Goal: Task Accomplishment & Management: Use online tool/utility

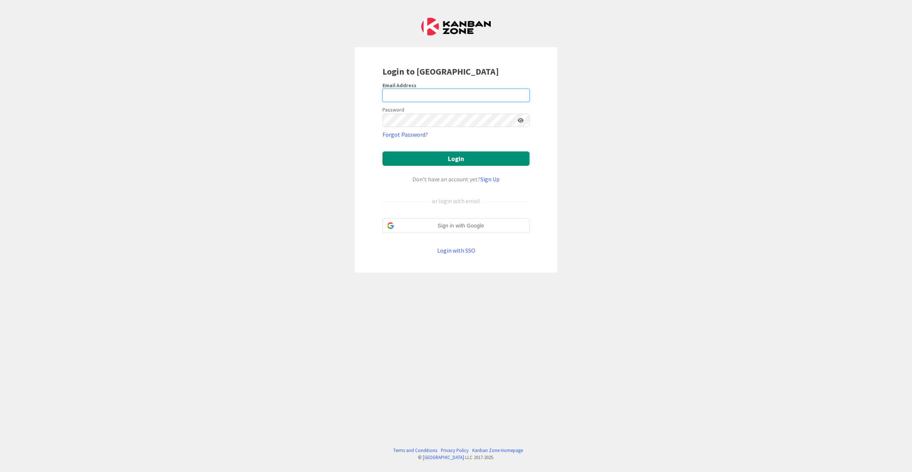
type input "[EMAIL_ADDRESS][DOMAIN_NAME]"
click at [442, 166] on button "Login" at bounding box center [455, 159] width 147 height 14
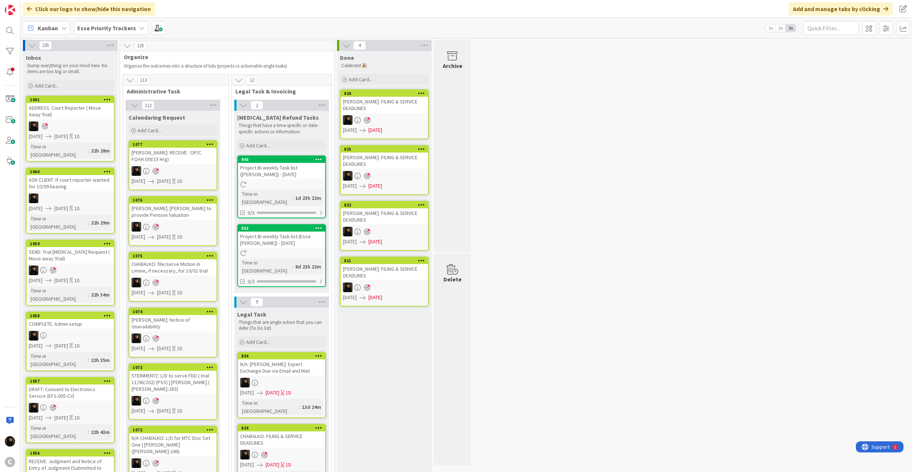
click at [108, 27] on b "Esse Priority Trackers" at bounding box center [106, 27] width 59 height 7
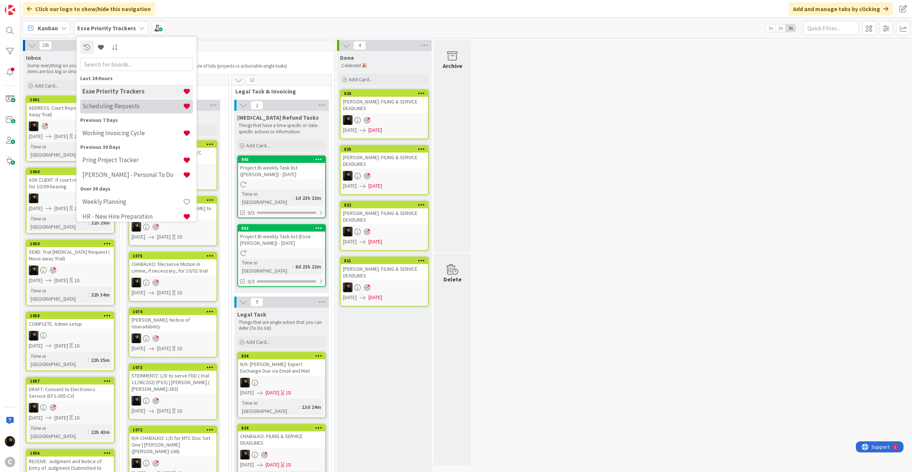
click at [114, 110] on div "Scheduling Requests" at bounding box center [136, 106] width 113 height 14
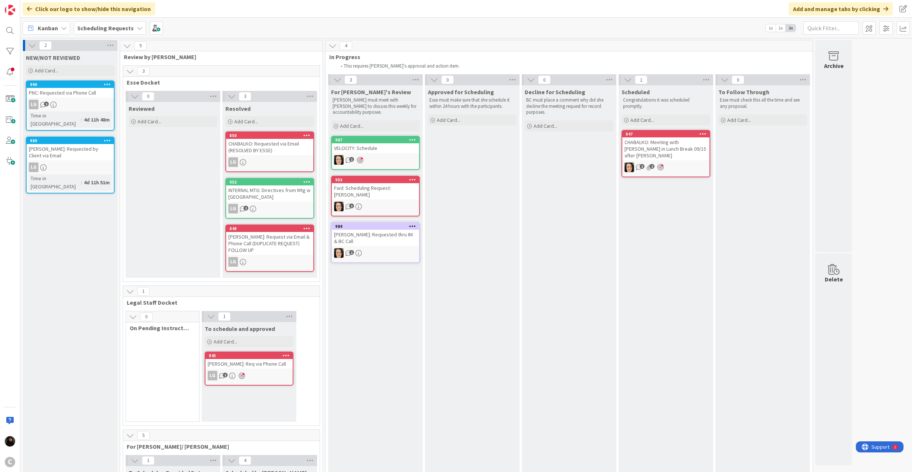
click at [86, 101] on div "LG 1" at bounding box center [70, 105] width 87 height 10
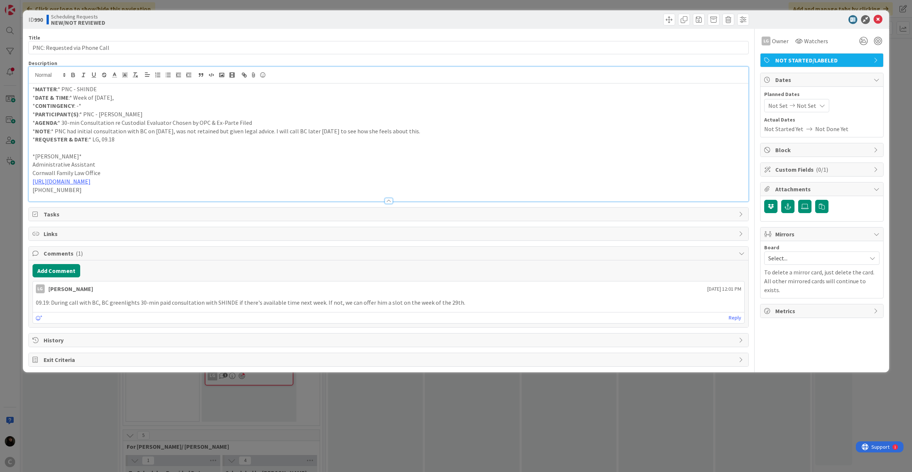
click at [114, 81] on div "* MATTER :* PNC - SHINDE * DATE & TIME :* Week of [DATE], * CONTINGENCY : -* * …" at bounding box center [389, 134] width 720 height 135
click at [874, 21] on icon at bounding box center [878, 19] width 9 height 9
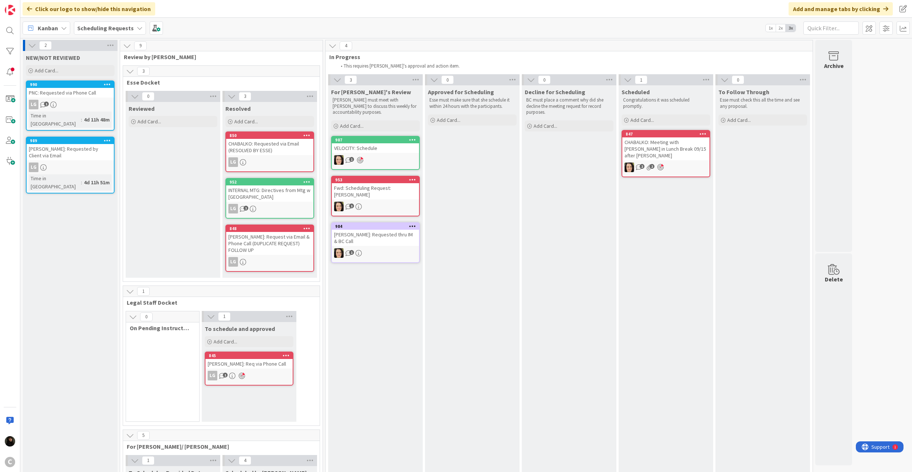
click at [75, 145] on link "989 [PERSON_NAME]: Requested by Client via Email LG Time in [GEOGRAPHIC_DATA] :…" at bounding box center [70, 165] width 89 height 57
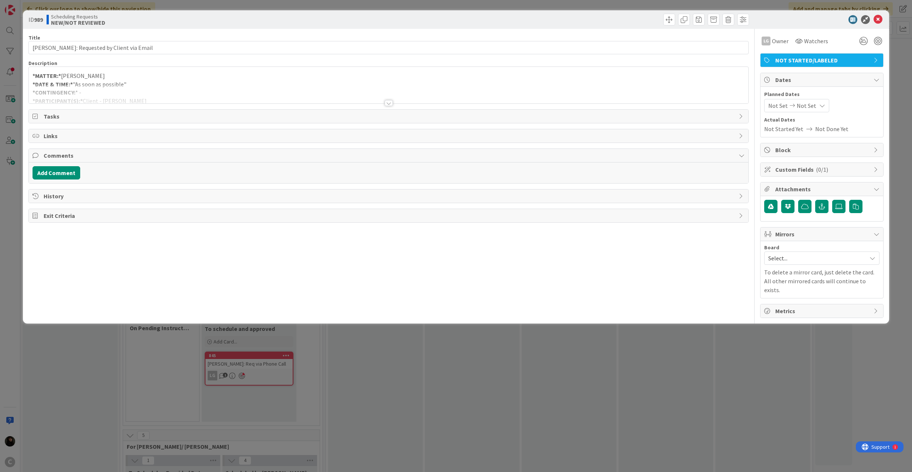
click at [92, 93] on div at bounding box center [389, 94] width 720 height 19
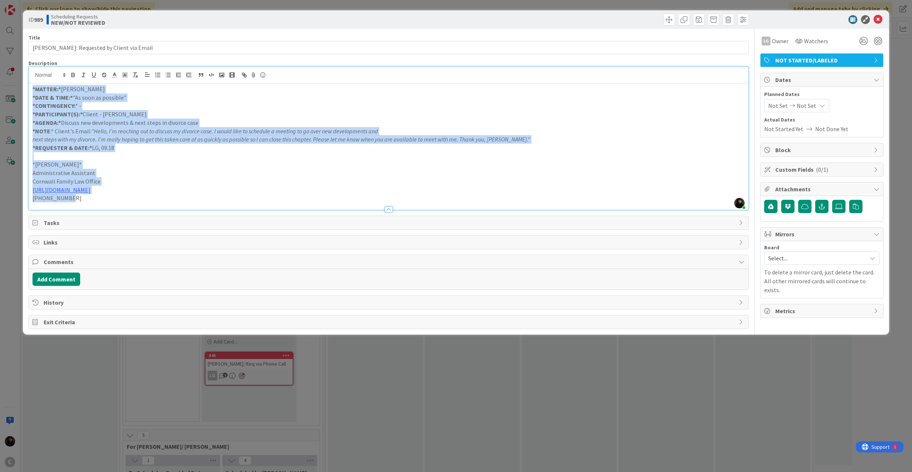
drag, startPoint x: 88, startPoint y: 201, endPoint x: 21, endPoint y: 90, distance: 129.5
click at [21, 90] on div "ID 989 Scheduling Requests NEW/NOT REVIEWED Title 36 / 128 [PERSON_NAME]: Reque…" at bounding box center [456, 236] width 912 height 472
copy div "*MATTER:* [PERSON_NAME] *DATE & TIME:* "As soon as possible" *CONTINGENCY: * - …"
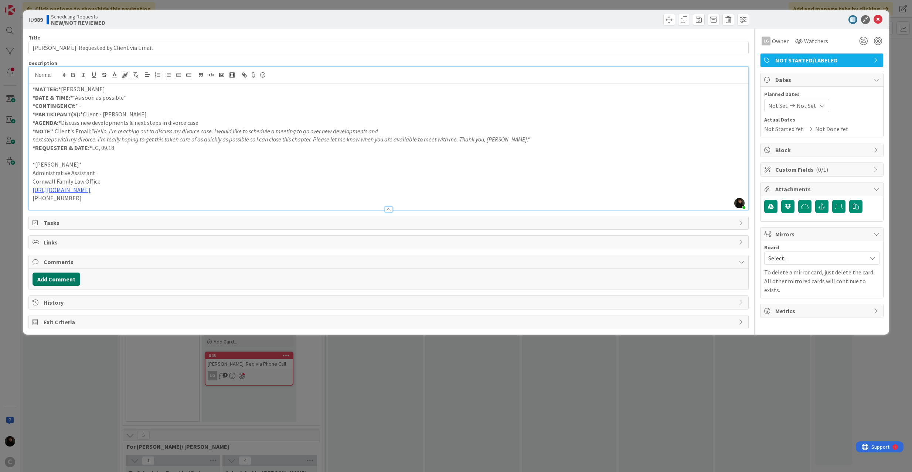
click at [59, 281] on button "Add Comment" at bounding box center [57, 279] width 48 height 13
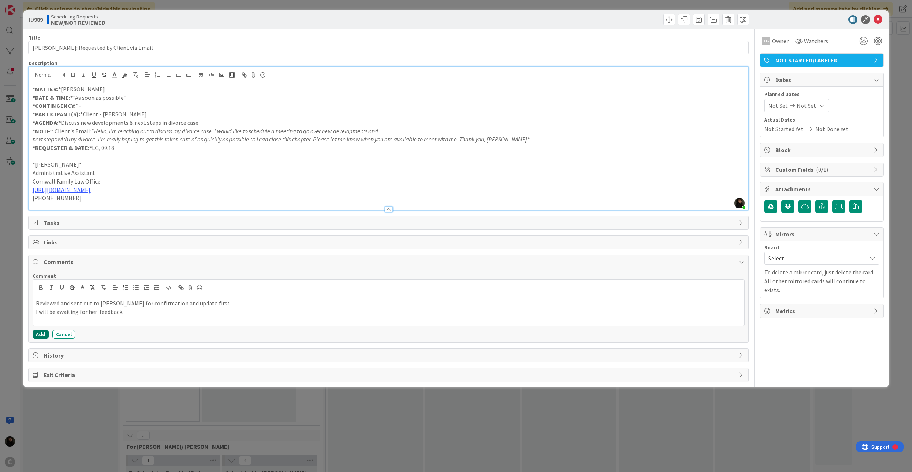
click at [39, 336] on button "Add" at bounding box center [41, 334] width 16 height 9
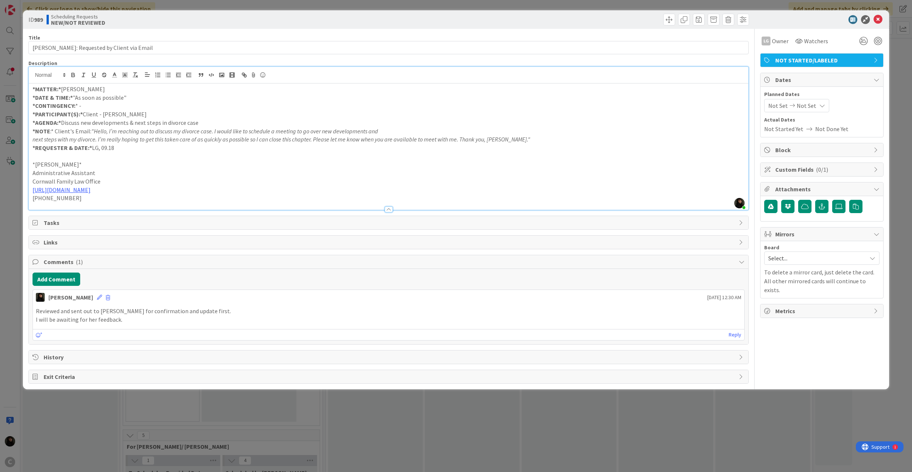
click at [883, 21] on div "ID 989 Scheduling Requests NEW/NOT REVIEWED" at bounding box center [456, 19] width 867 height 18
click at [846, 57] on div "NOT STARTED/LABELED" at bounding box center [822, 60] width 123 height 13
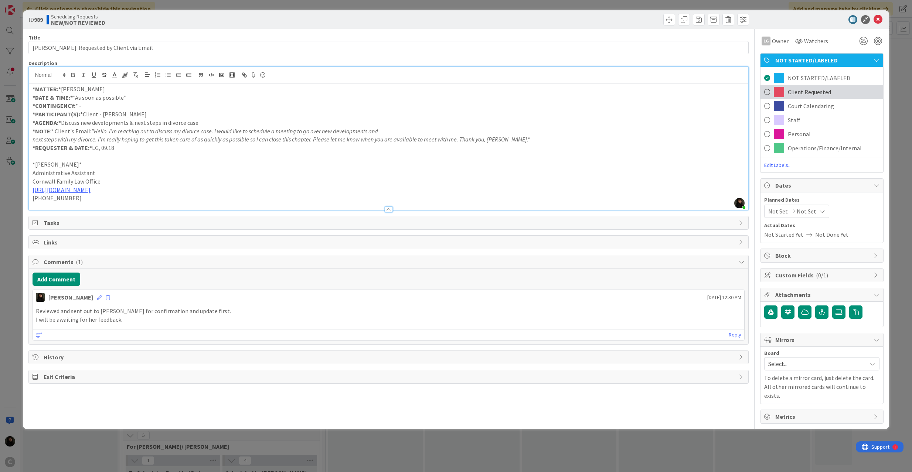
click at [778, 87] on span at bounding box center [779, 92] width 10 height 10
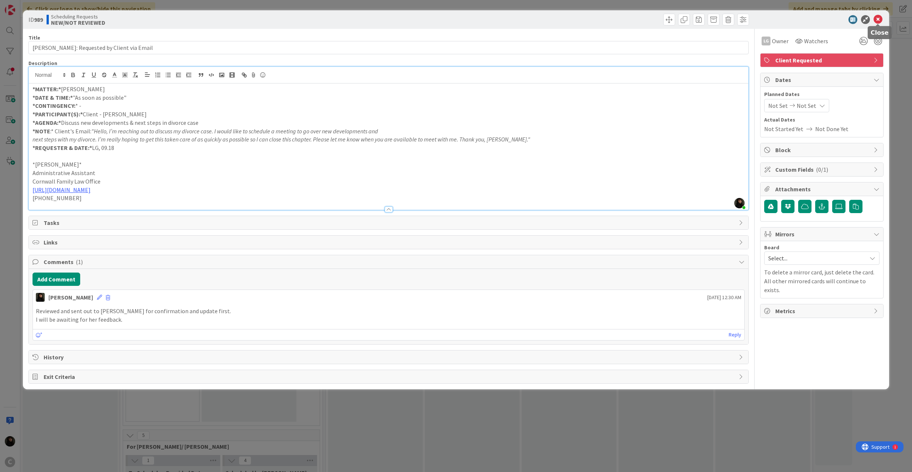
drag, startPoint x: 882, startPoint y: 18, endPoint x: 872, endPoint y: 18, distance: 9.2
click at [881, 18] on icon at bounding box center [878, 19] width 9 height 9
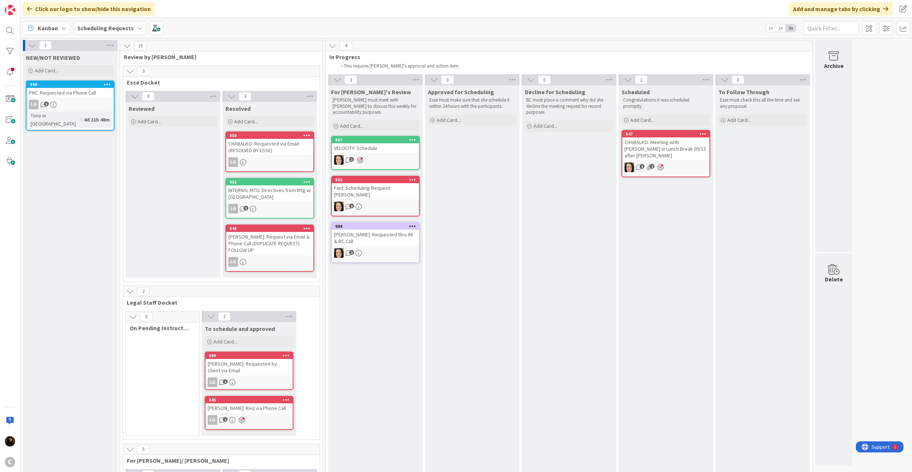
click at [72, 101] on div "LG 1" at bounding box center [70, 105] width 87 height 10
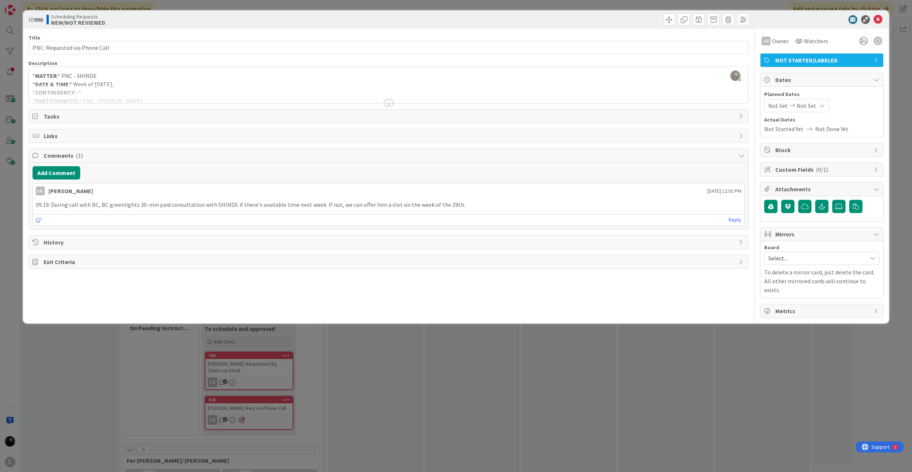
click at [208, 86] on div at bounding box center [389, 94] width 720 height 19
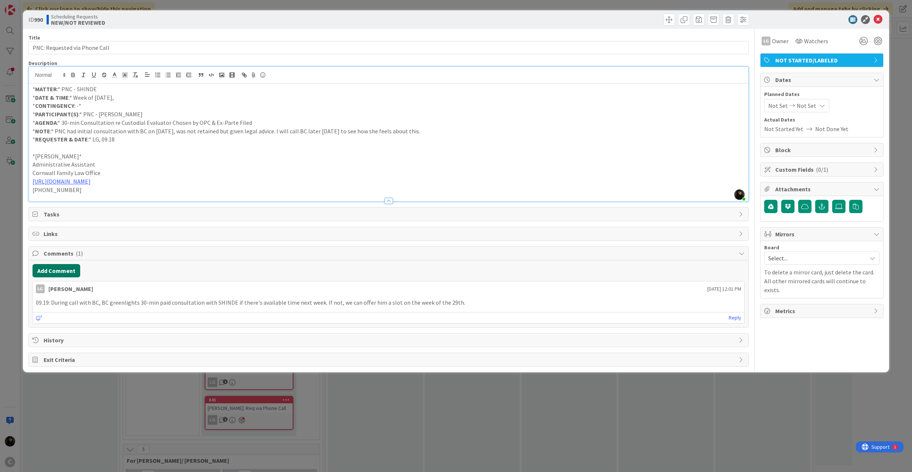
click at [54, 272] on button "Add Comment" at bounding box center [57, 270] width 48 height 13
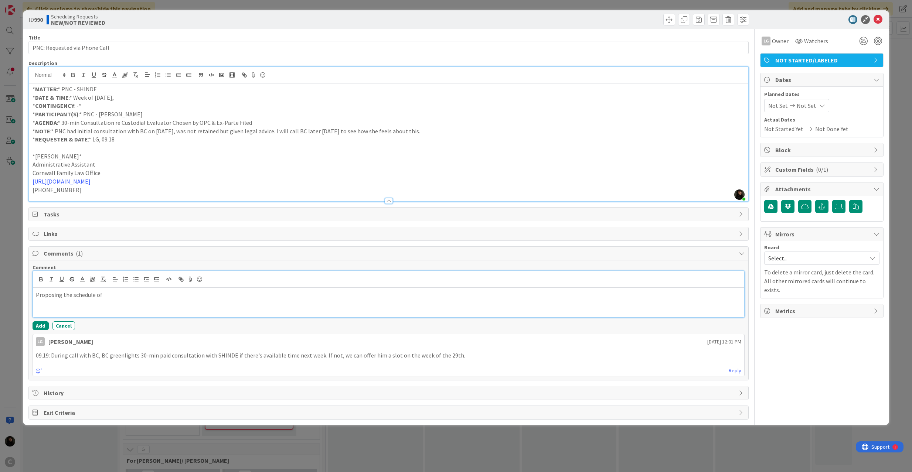
click at [118, 293] on p "Proposing the schedule of" at bounding box center [389, 295] width 706 height 8
click at [45, 326] on button "Add" at bounding box center [41, 325] width 16 height 9
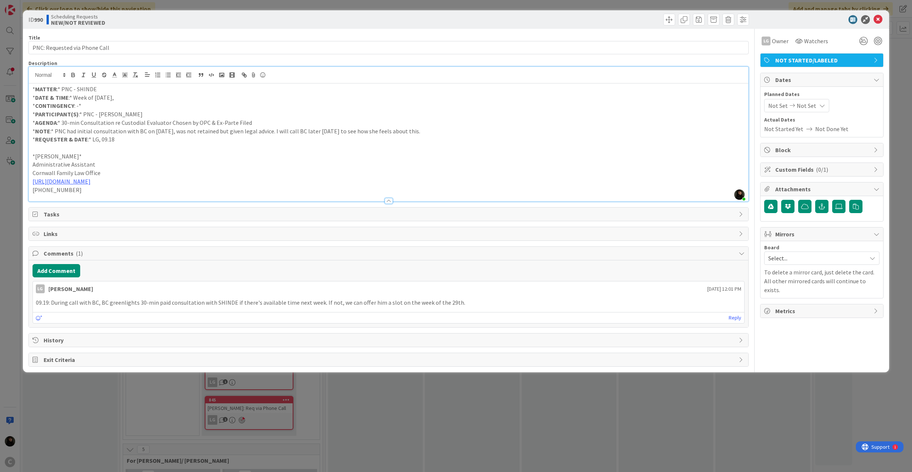
click at [798, 60] on span "NOT STARTED/LABELED" at bounding box center [822, 60] width 95 height 9
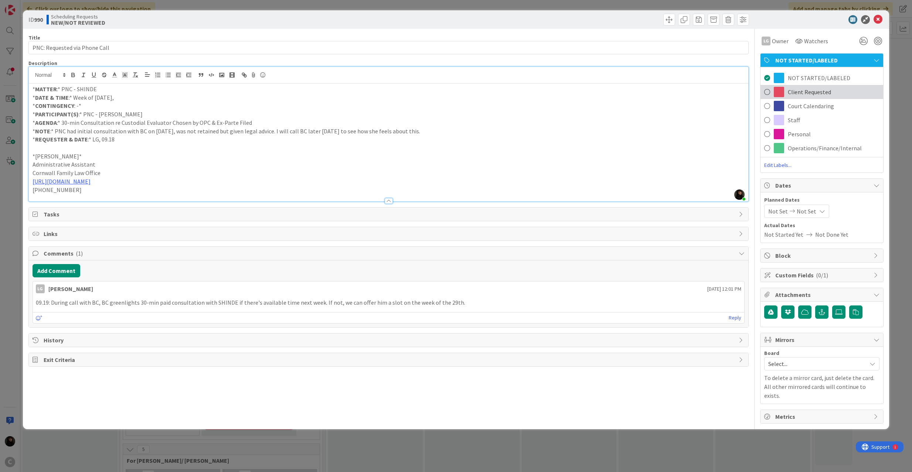
click at [802, 91] on span "Client Requested" at bounding box center [809, 92] width 43 height 9
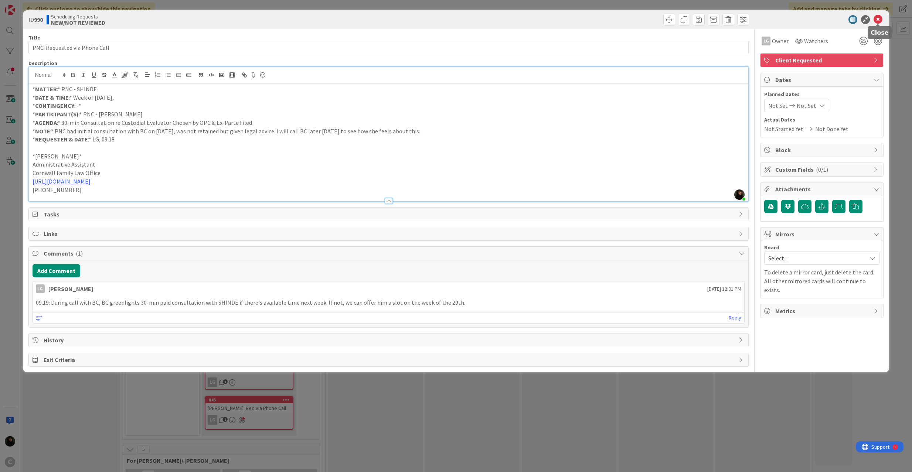
click at [876, 18] on icon at bounding box center [878, 19] width 9 height 9
